Goal: Task Accomplishment & Management: Complete application form

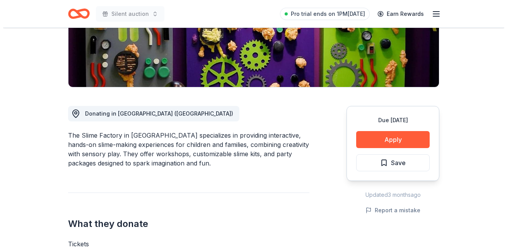
scroll to position [148, 0]
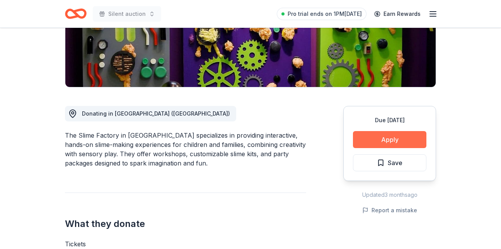
click at [387, 142] on button "Apply" at bounding box center [389, 139] width 73 height 17
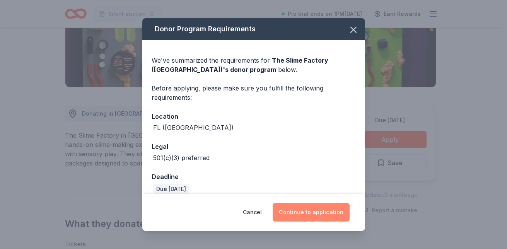
click at [303, 218] on button "Continue to application" at bounding box center [311, 212] width 77 height 19
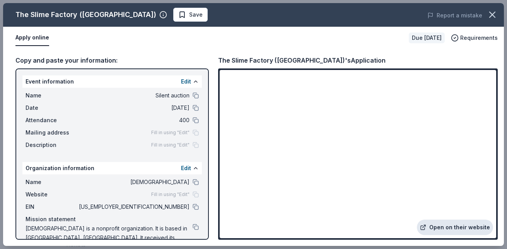
click at [444, 231] on link "Open on their website" at bounding box center [455, 227] width 76 height 15
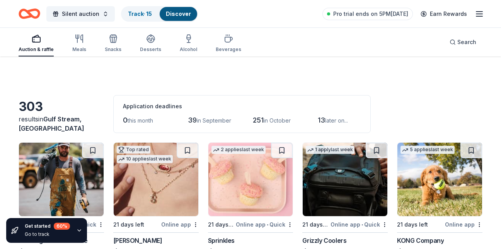
scroll to position [813, 0]
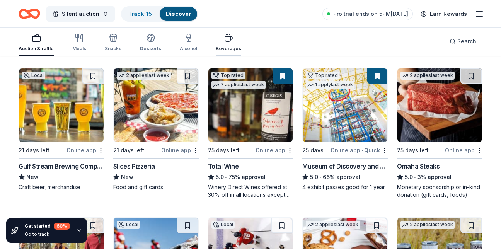
click at [230, 42] on div "button" at bounding box center [229, 37] width 26 height 9
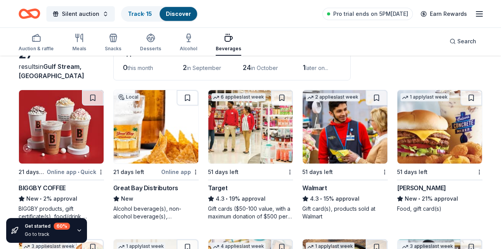
scroll to position [51, 0]
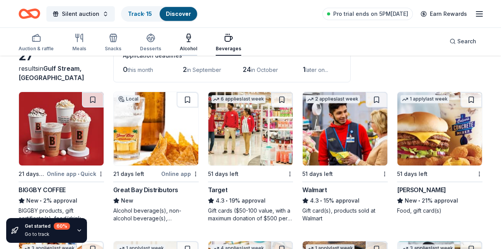
click at [184, 39] on icon "button" at bounding box center [188, 37] width 9 height 9
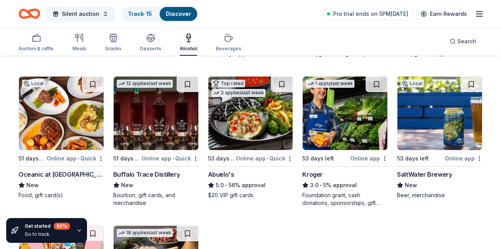
scroll to position [512, 0]
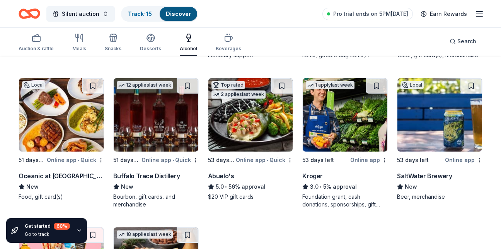
click at [156, 121] on img at bounding box center [156, 114] width 85 height 73
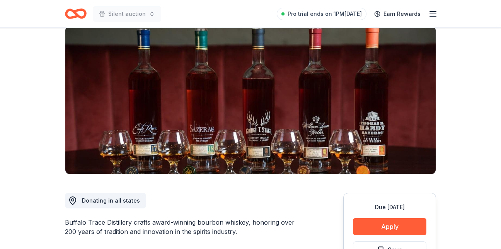
scroll to position [73, 0]
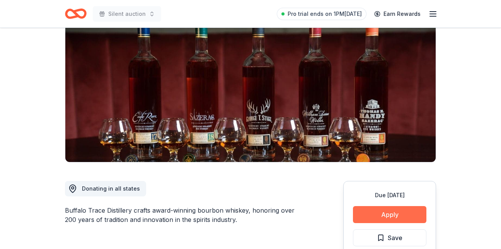
click at [395, 211] on button "Apply" at bounding box center [389, 214] width 73 height 17
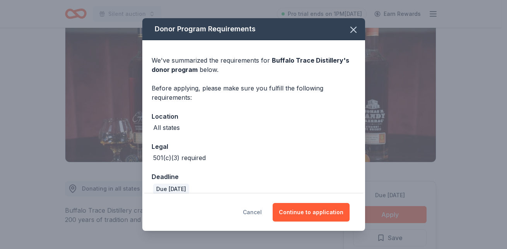
click at [252, 213] on button "Cancel" at bounding box center [252, 212] width 19 height 19
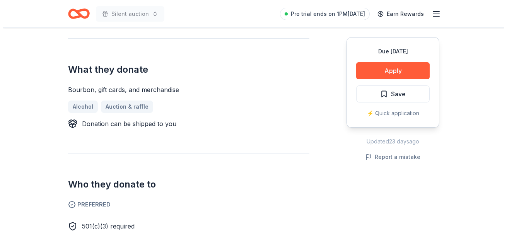
scroll to position [281, 0]
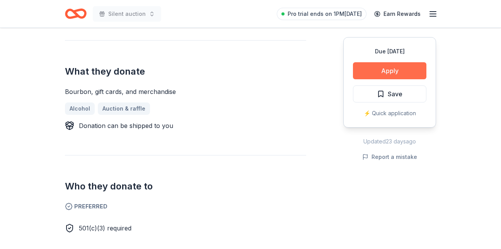
click at [392, 66] on button "Apply" at bounding box center [389, 70] width 73 height 17
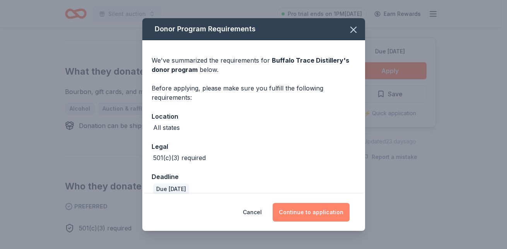
click at [314, 210] on button "Continue to application" at bounding box center [311, 212] width 77 height 19
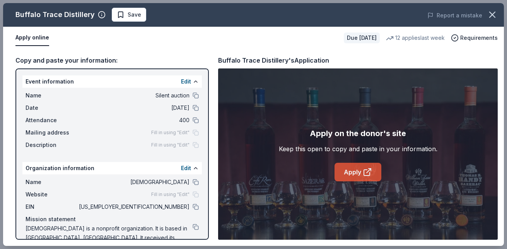
click at [362, 172] on link "Apply" at bounding box center [357, 172] width 47 height 19
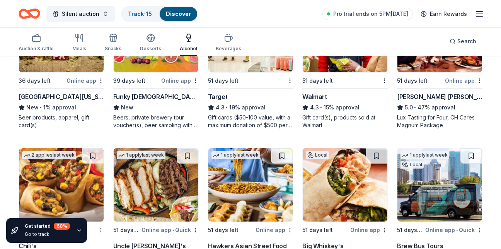
scroll to position [307, 0]
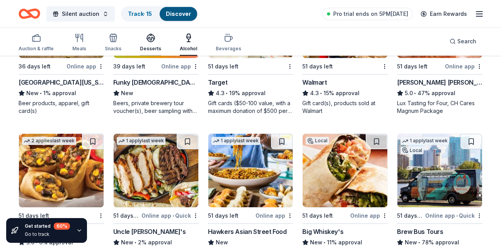
click at [149, 42] on icon "button" at bounding box center [150, 40] width 7 height 3
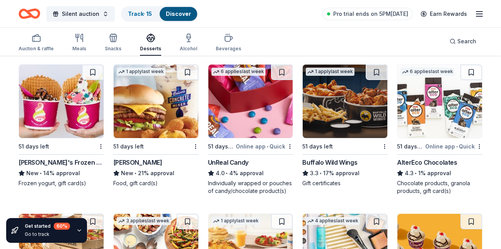
scroll to position [378, 0]
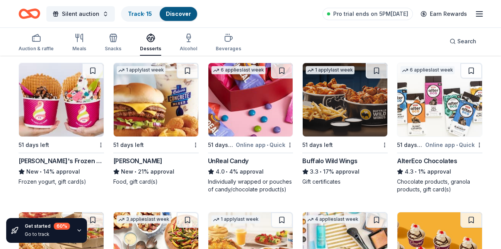
click at [356, 102] on img at bounding box center [345, 99] width 85 height 73
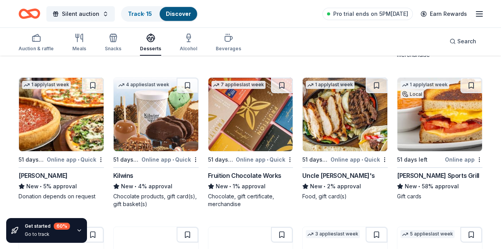
scroll to position [664, 0]
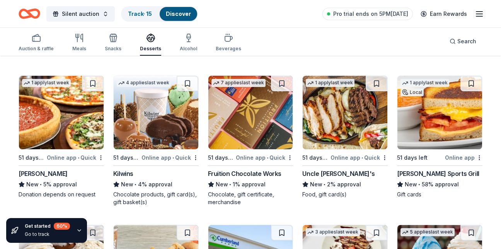
click at [467, 129] on img at bounding box center [439, 112] width 85 height 73
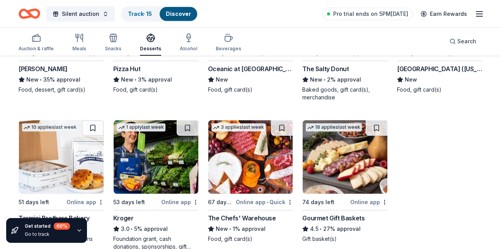
scroll to position [1233, 0]
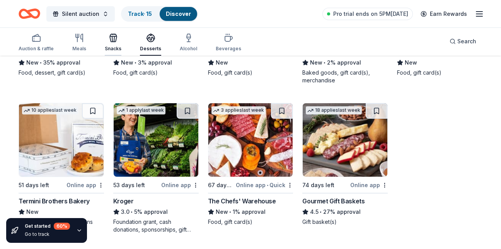
click at [109, 41] on icon "button" at bounding box center [113, 37] width 9 height 9
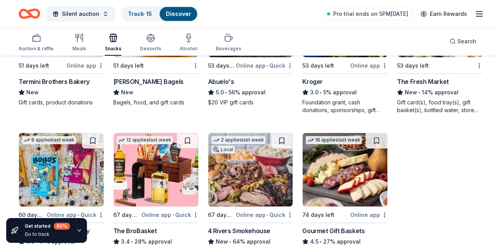
scroll to position [1666, 0]
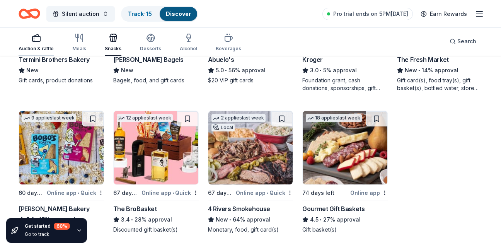
click at [36, 44] on div "Auction & raffle" at bounding box center [36, 42] width 35 height 19
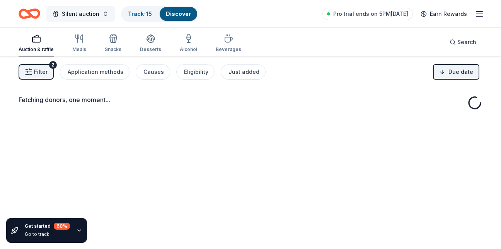
click at [107, 18] on button "Silent auction" at bounding box center [80, 13] width 68 height 15
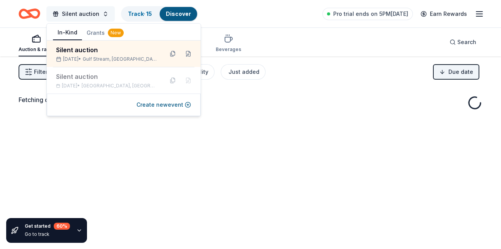
click at [107, 18] on button "Silent auction" at bounding box center [80, 13] width 68 height 15
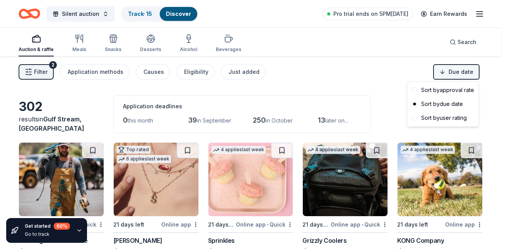
click at [437, 73] on html "Silent auction Track · 15 Discover Pro trial ends on 5PM, 8/31 Earn Rewards Auc…" at bounding box center [253, 124] width 507 height 249
click at [449, 91] on div "Sort by approval rate" at bounding box center [443, 90] width 68 height 14
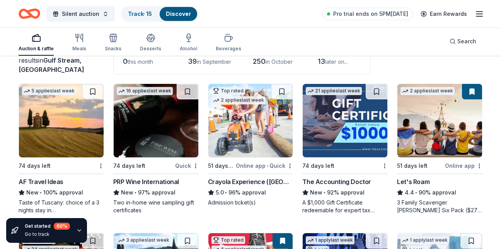
scroll to position [61, 0]
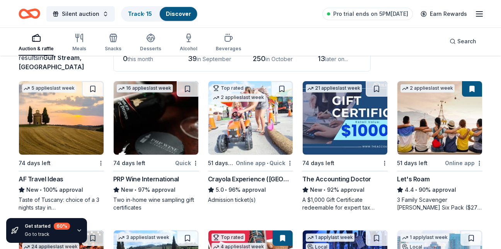
click at [83, 114] on img at bounding box center [61, 117] width 85 height 73
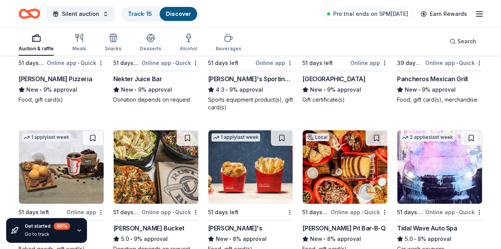
scroll to position [2883, 0]
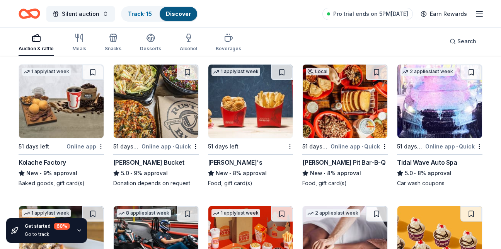
click at [461, 103] on img at bounding box center [439, 101] width 85 height 73
click at [481, 13] on icon "button" at bounding box center [479, 13] width 9 height 9
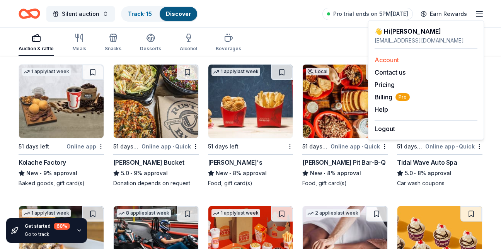
click at [394, 56] on link "Account" at bounding box center [387, 60] width 24 height 8
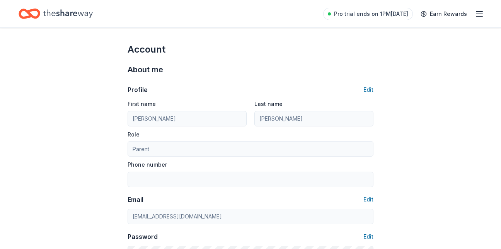
click at [477, 14] on line "button" at bounding box center [479, 14] width 6 height 0
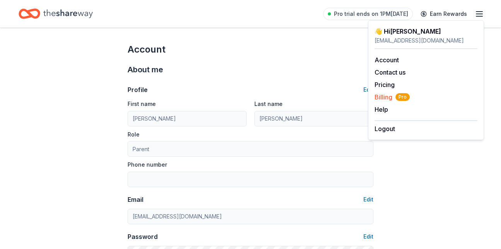
click at [381, 100] on span "Billing Pro" at bounding box center [392, 96] width 35 height 9
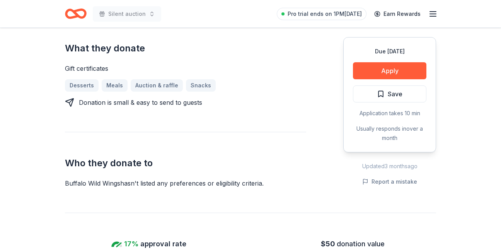
scroll to position [301, 0]
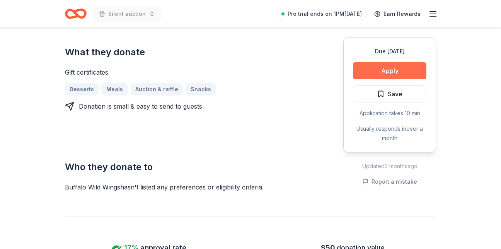
click at [404, 71] on button "Apply" at bounding box center [389, 70] width 73 height 17
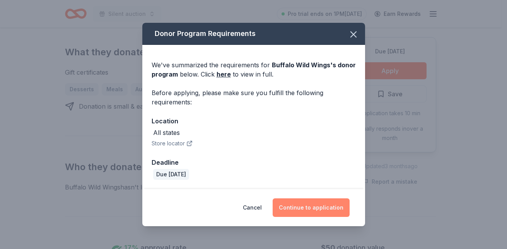
click at [299, 205] on button "Continue to application" at bounding box center [311, 207] width 77 height 19
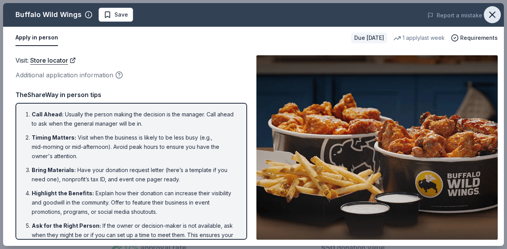
click at [493, 19] on icon "button" at bounding box center [492, 14] width 11 height 11
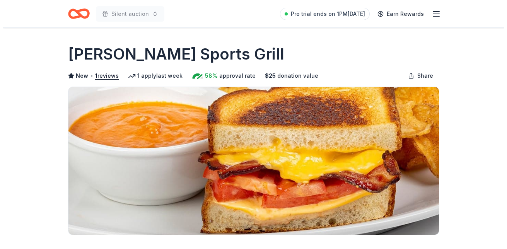
scroll to position [218, 0]
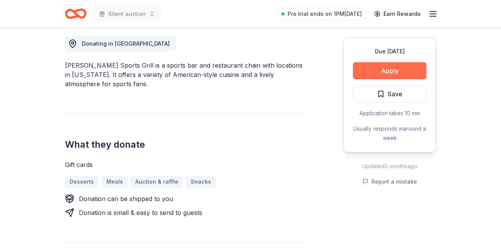
click at [377, 71] on button "Apply" at bounding box center [389, 70] width 73 height 17
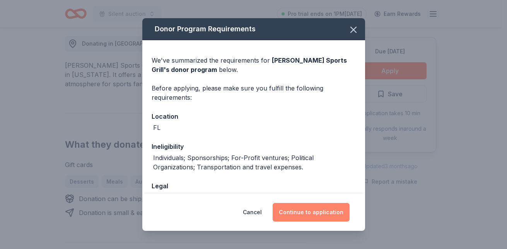
click at [328, 207] on button "Continue to application" at bounding box center [311, 212] width 77 height 19
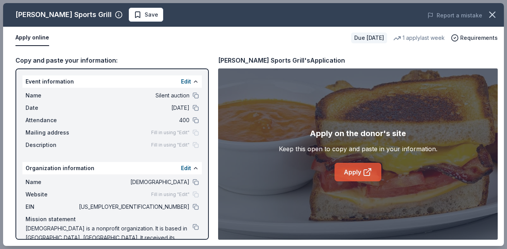
click at [370, 177] on link "Apply" at bounding box center [357, 172] width 47 height 19
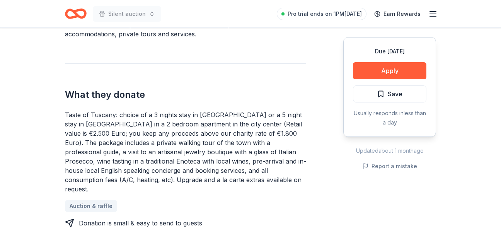
scroll to position [275, 0]
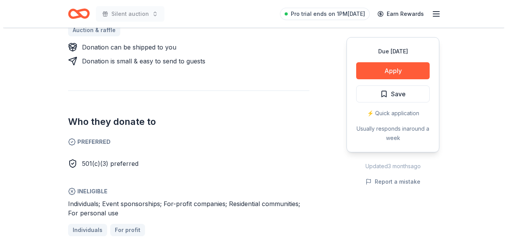
scroll to position [390, 0]
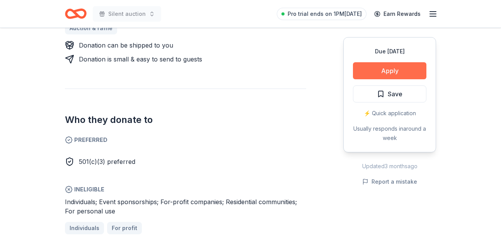
click at [381, 68] on button "Apply" at bounding box center [389, 70] width 73 height 17
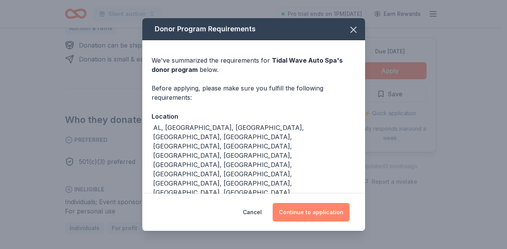
click at [302, 211] on button "Continue to application" at bounding box center [311, 212] width 77 height 19
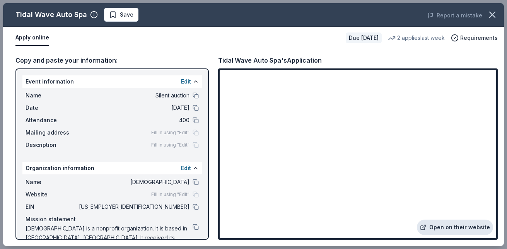
click at [437, 224] on link "Open on their website" at bounding box center [455, 227] width 76 height 15
